Goal: Task Accomplishment & Management: Use online tool/utility

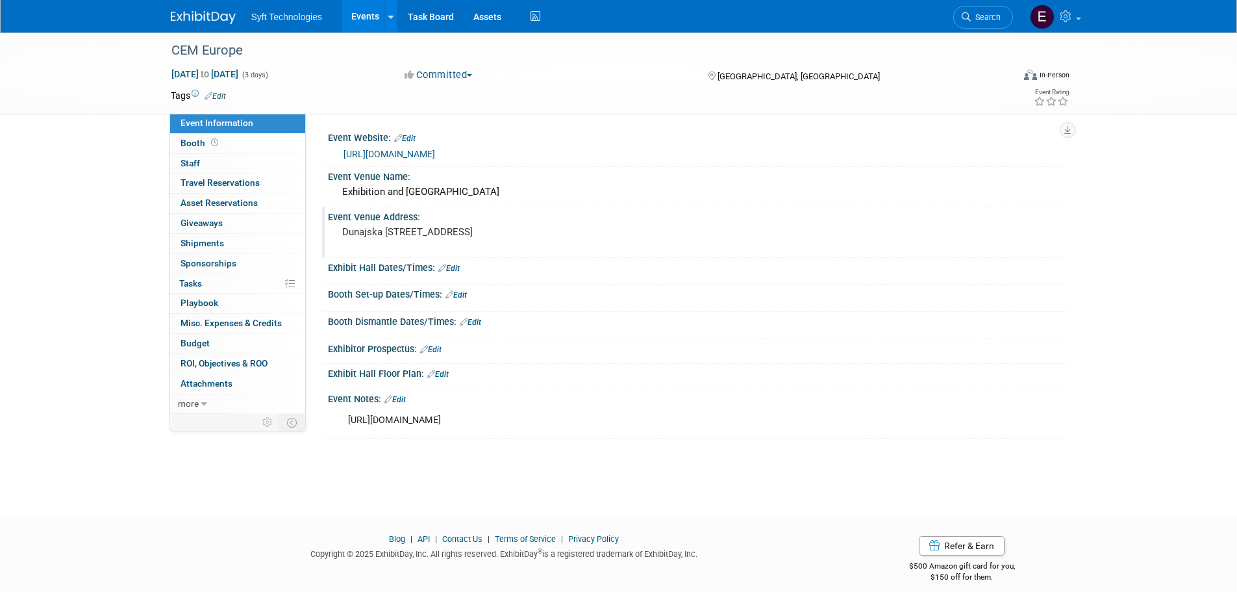
drag, startPoint x: 433, startPoint y: 232, endPoint x: 523, endPoint y: 220, distance: 91.1
click at [521, 231] on pre "Dunajska [STREET_ADDRESS]" at bounding box center [481, 232] width 279 height 12
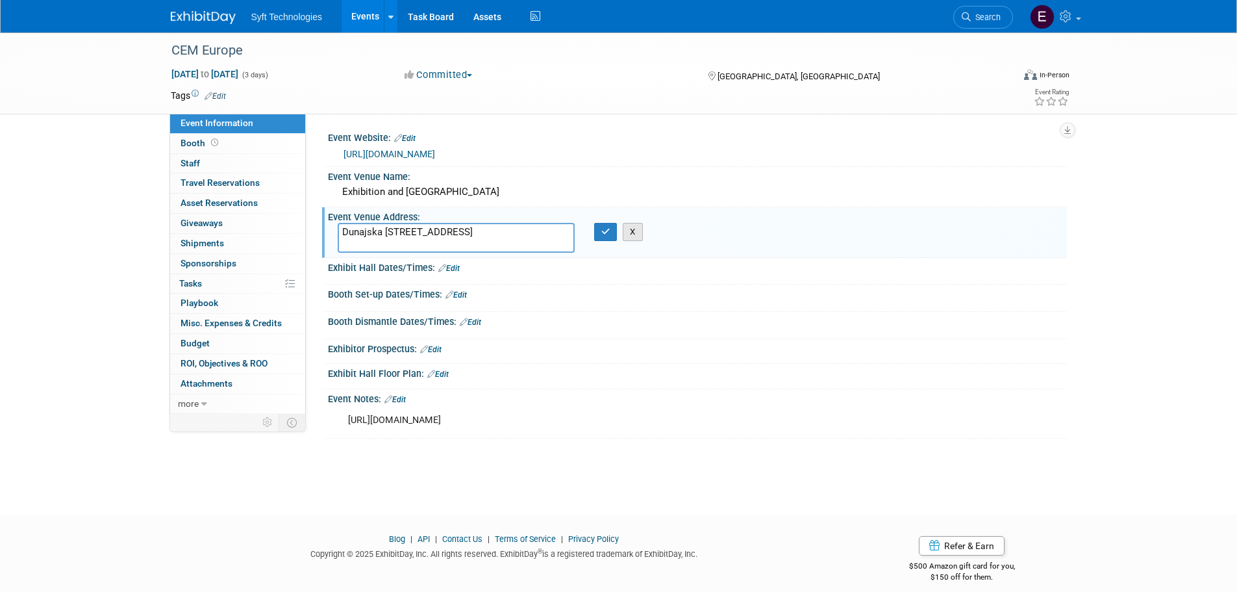
click at [631, 232] on button "X" at bounding box center [633, 232] width 20 height 18
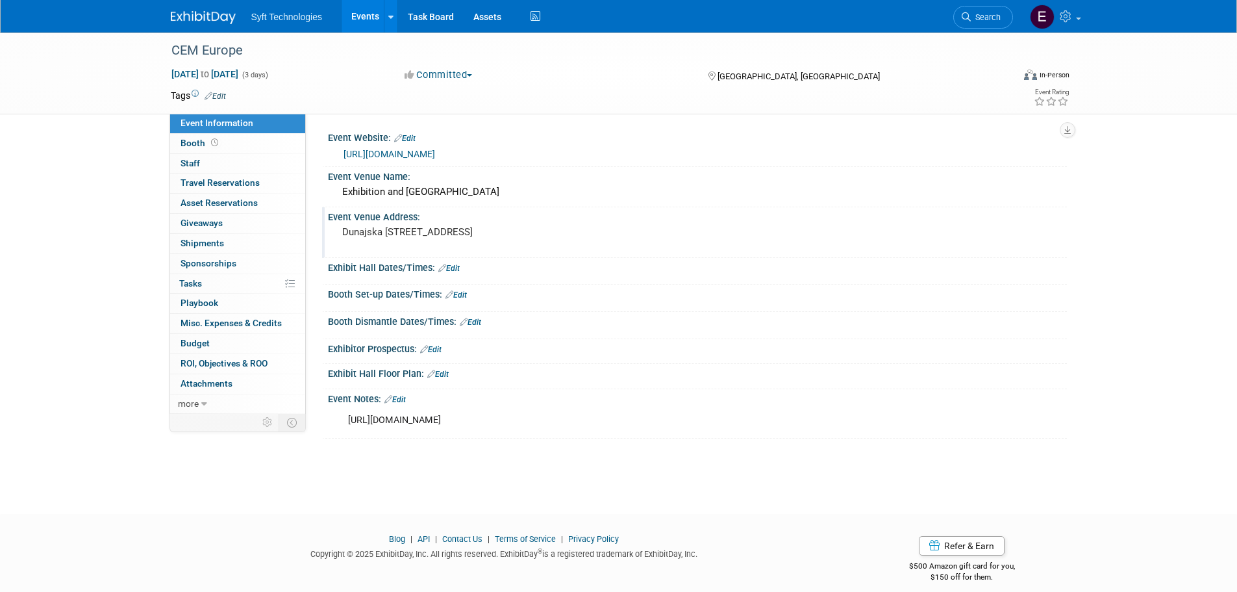
drag, startPoint x: 434, startPoint y: 232, endPoint x: 576, endPoint y: 233, distance: 142.2
click at [576, 233] on pre "Dunajska [STREET_ADDRESS]" at bounding box center [481, 232] width 279 height 12
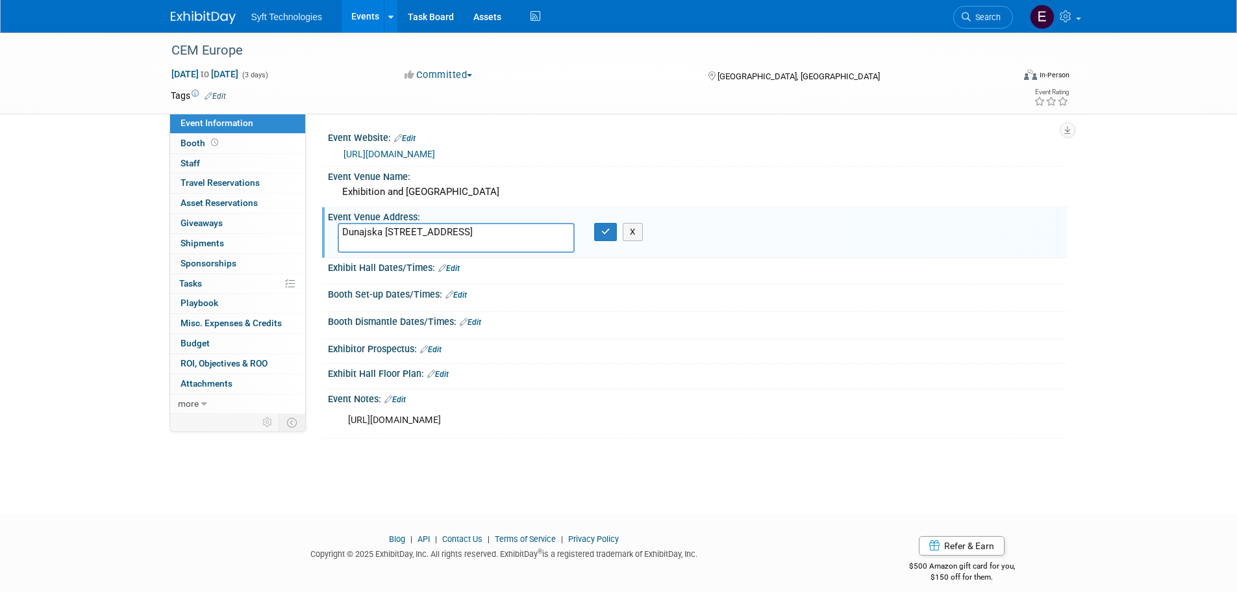
click at [473, 223] on textarea "Dunajska [STREET_ADDRESS]" at bounding box center [456, 238] width 237 height 30
click at [445, 231] on textarea "Dunajska [STREET_ADDRESS]" at bounding box center [456, 238] width 237 height 30
click at [1110, 236] on div "CEM Europe [DATE] to [DATE] (3 days) [DATE] to [DATE] Committed Committed Consi…" at bounding box center [618, 261] width 1237 height 458
click at [613, 236] on button "button" at bounding box center [605, 232] width 23 height 18
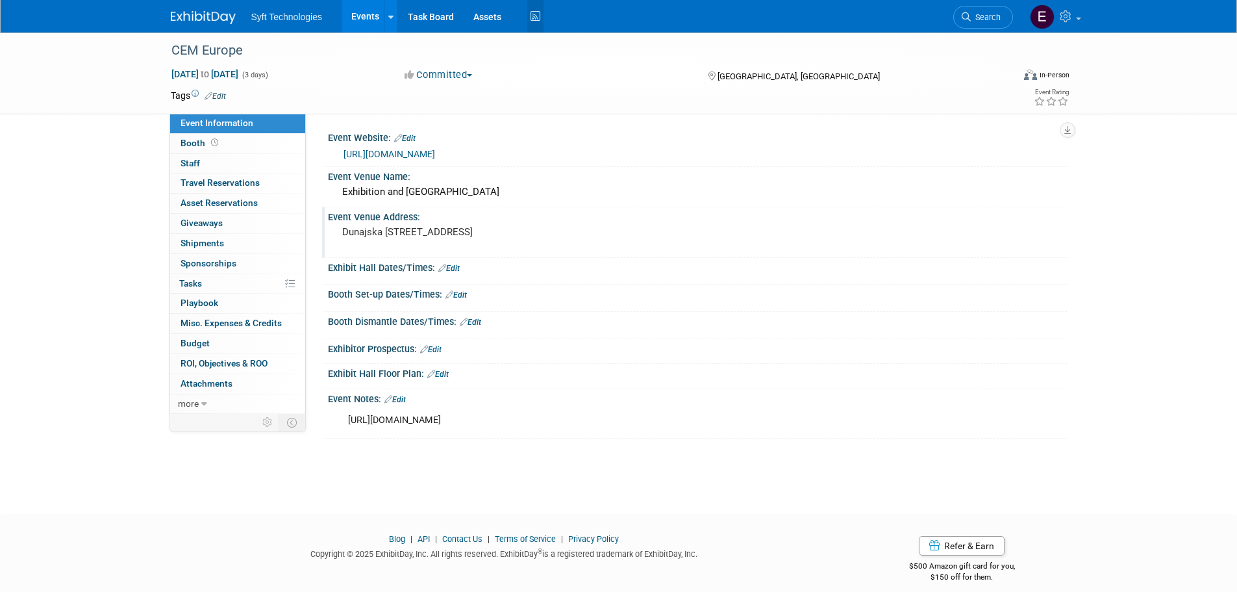
drag, startPoint x: 502, startPoint y: 194, endPoint x: 533, endPoint y: 10, distance: 186.3
click at [394, 195] on div "Exhibition and [GEOGRAPHIC_DATA]" at bounding box center [698, 192] width 720 height 20
